Goal: Transaction & Acquisition: Book appointment/travel/reservation

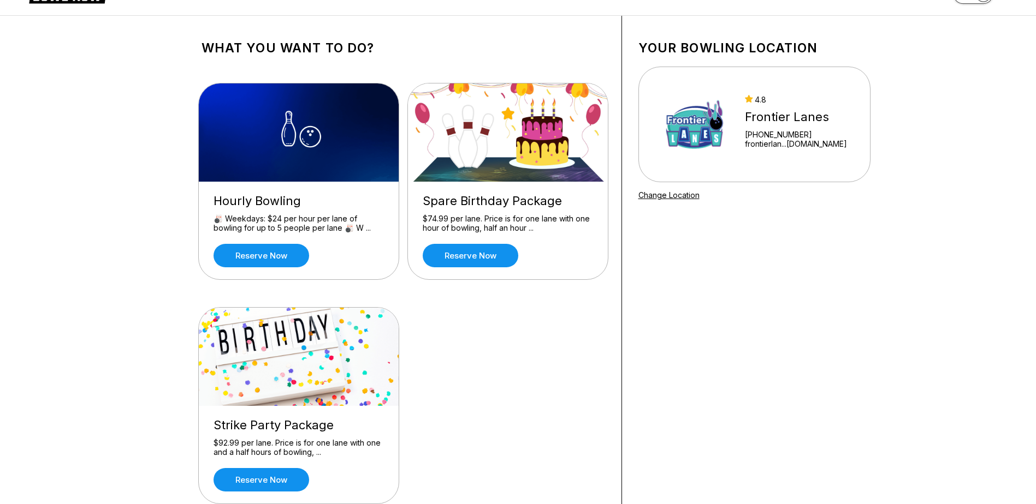
scroll to position [55, 0]
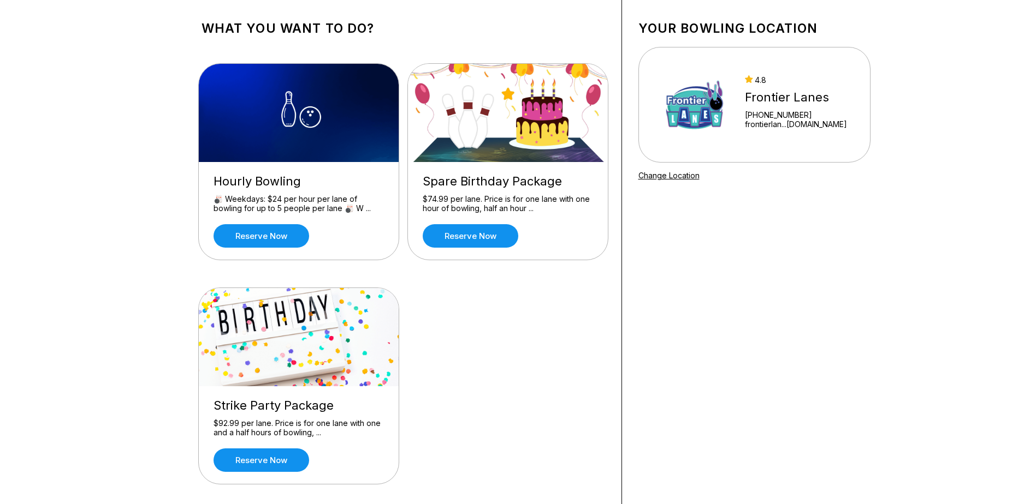
drag, startPoint x: 479, startPoint y: 193, endPoint x: 449, endPoint y: 301, distance: 112.2
click at [449, 304] on div "Hourly Bowling 🎳 Weekdays: $24 per hour per lane of bowling for up to 5 people …" at bounding box center [402, 275] width 403 height 457
click at [455, 233] on link "Reserve now" at bounding box center [471, 235] width 96 height 23
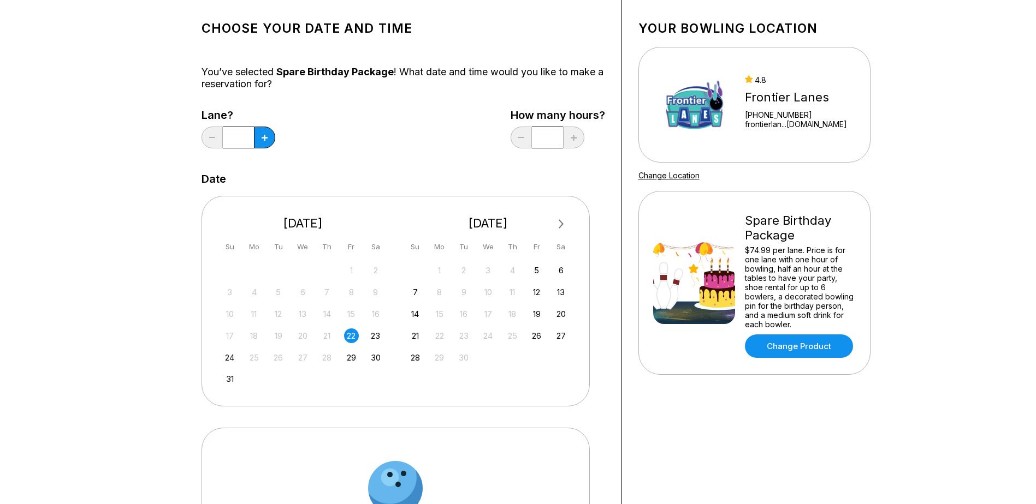
scroll to position [0, 0]
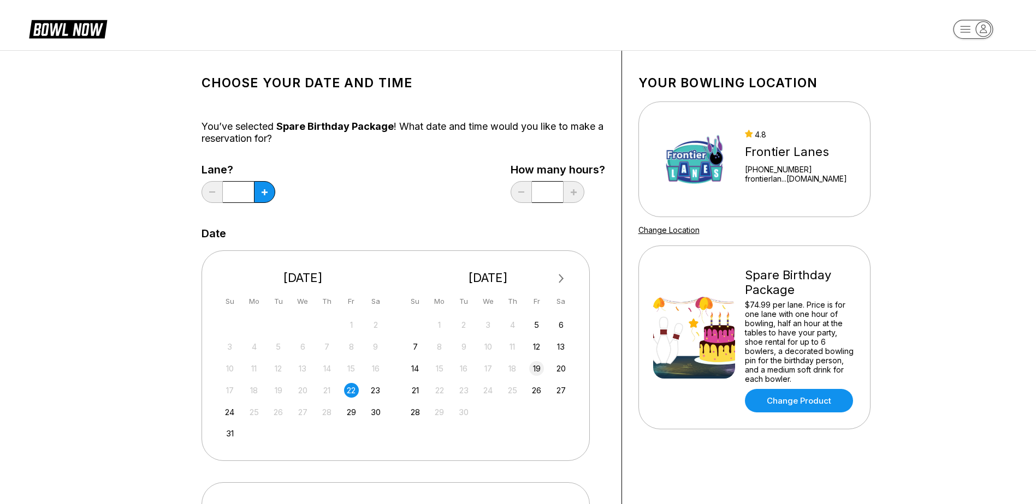
click at [534, 366] on div "19" at bounding box center [536, 368] width 15 height 15
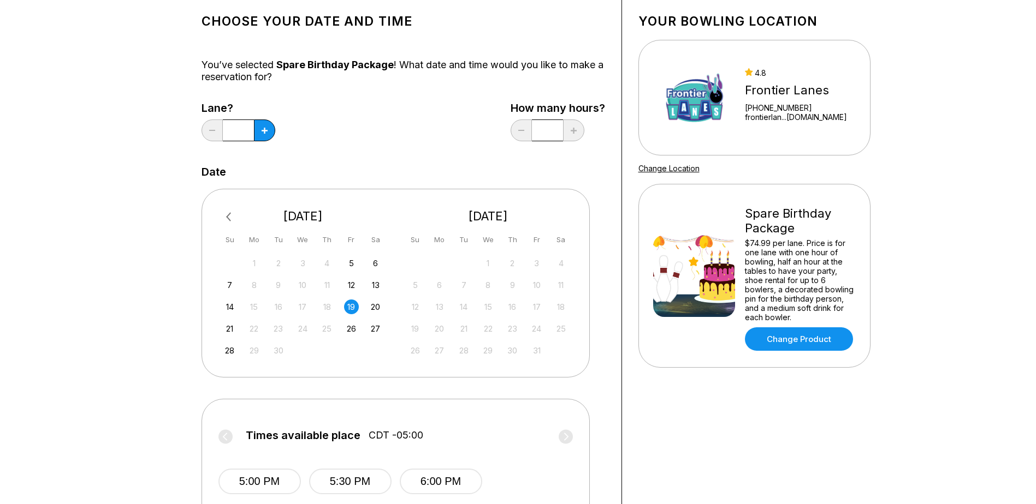
scroll to position [218, 0]
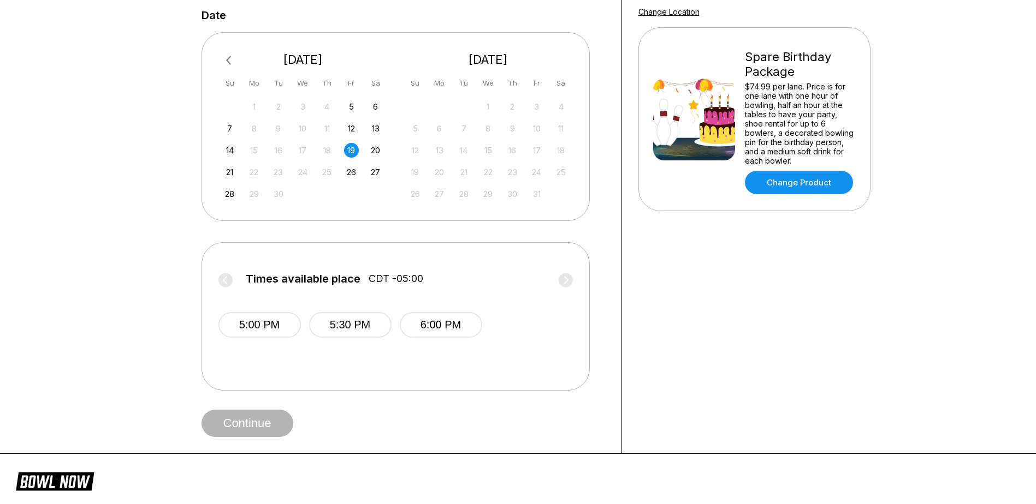
click at [558, 289] on label "Times available place CDT -05:00" at bounding box center [395, 281] width 354 height 17
click at [297, 281] on span "Times available place" at bounding box center [303, 279] width 115 height 12
click at [228, 283] on label "Times available place CDT -05:00" at bounding box center [395, 281] width 354 height 17
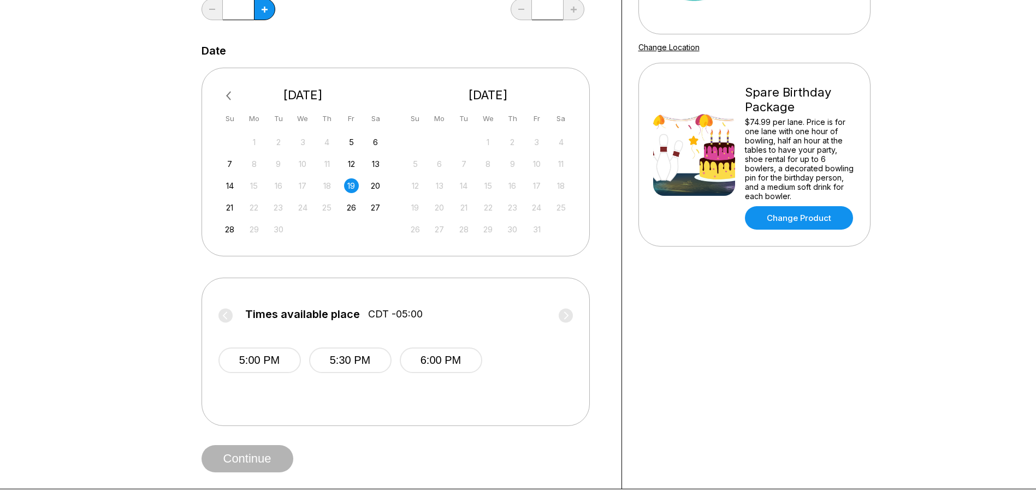
scroll to position [164, 0]
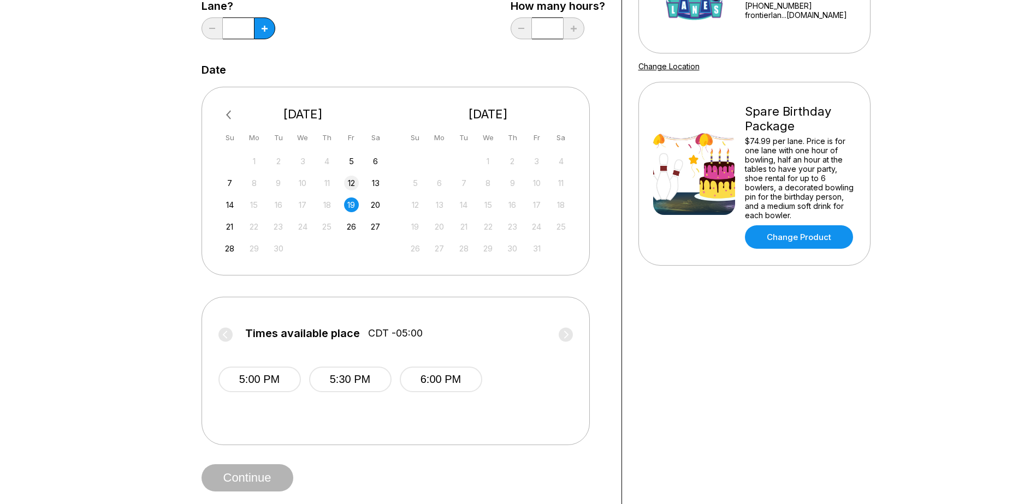
click at [355, 187] on div "12" at bounding box center [351, 183] width 15 height 15
click at [372, 182] on div "13" at bounding box center [375, 183] width 15 height 15
click at [269, 36] on button at bounding box center [264, 28] width 21 height 22
click at [264, 37] on button at bounding box center [264, 28] width 21 height 22
click at [211, 27] on button at bounding box center [211, 28] width 21 height 22
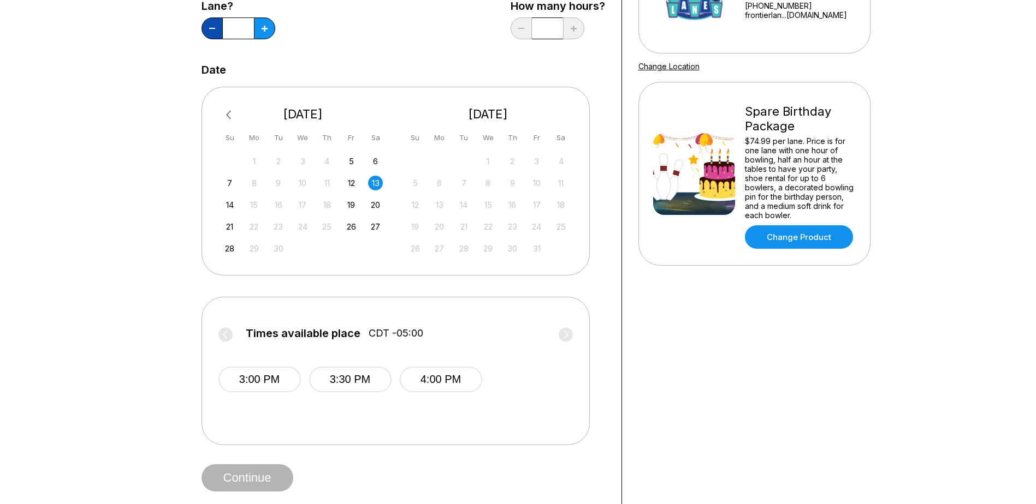
type input "*"
